Goal: Information Seeking & Learning: Learn about a topic

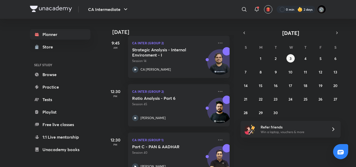
scroll to position [225, 0]
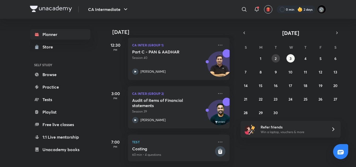
click at [277, 57] on button "2" at bounding box center [276, 58] width 8 height 8
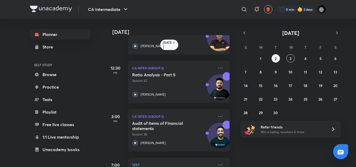
scroll to position [0, 0]
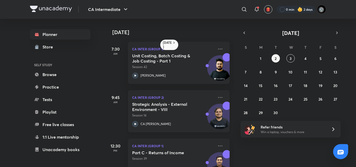
click at [178, 104] on h5 "Strategic Analysis - External Environment - VIII" at bounding box center [164, 107] width 65 height 10
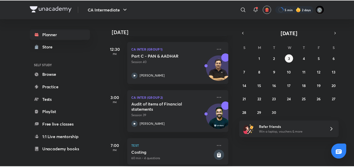
scroll to position [225, 0]
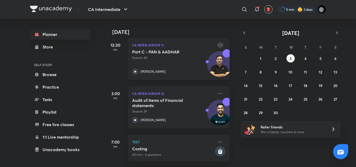
click at [217, 42] on icon at bounding box center [220, 45] width 6 height 6
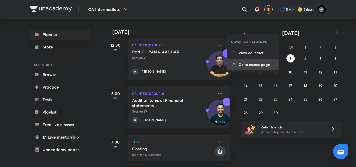
click at [253, 62] on p "Go to course page" at bounding box center [257, 64] width 36 height 5
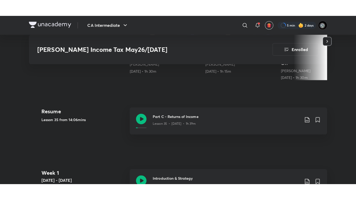
scroll to position [188, 0]
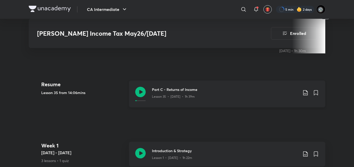
click at [208, 96] on div "Lesson 35 • Aug 25 • 1h 39m" at bounding box center [225, 95] width 146 height 7
